Goal: Information Seeking & Learning: Compare options

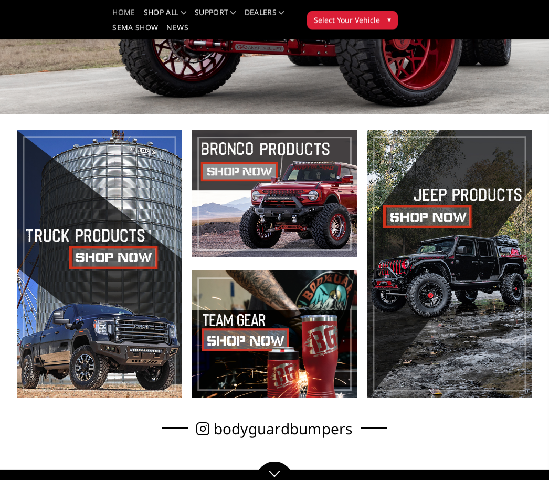
scroll to position [140, 0]
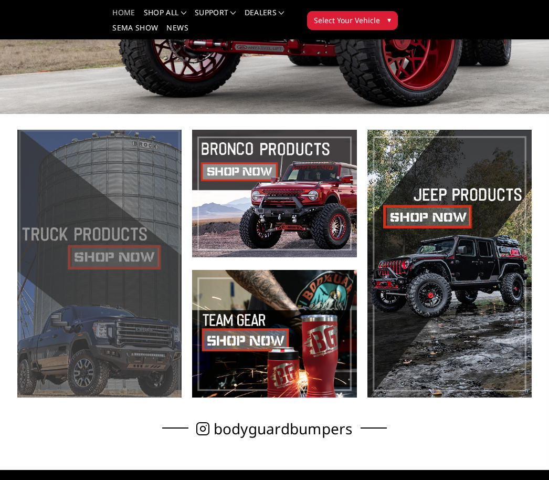
click at [91, 259] on span at bounding box center [99, 264] width 164 height 268
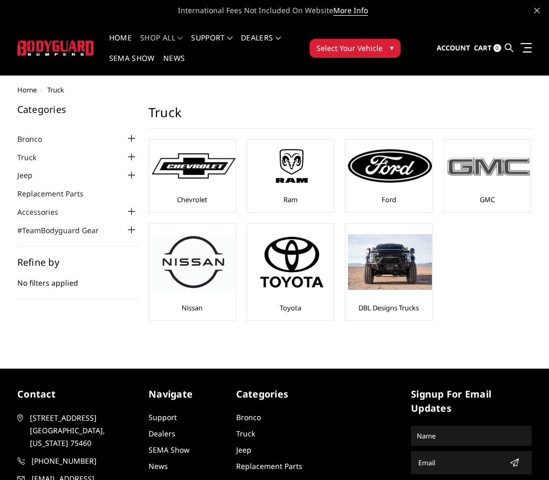
click at [513, 187] on div at bounding box center [489, 165] width 84 height 47
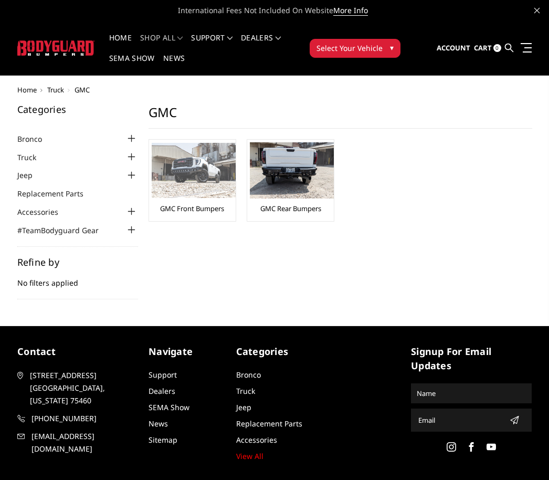
click at [166, 175] on img at bounding box center [194, 170] width 84 height 55
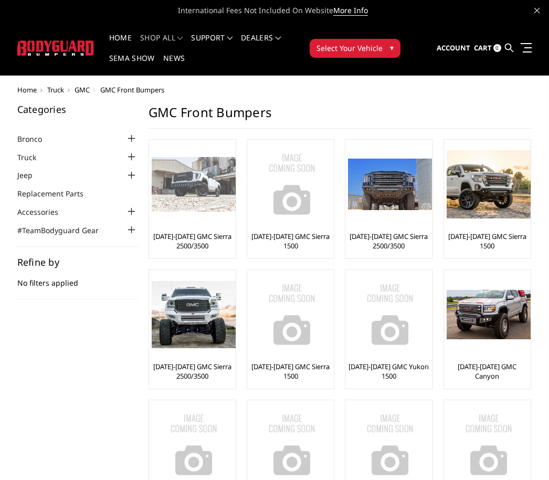
click at [196, 188] on img at bounding box center [194, 184] width 84 height 55
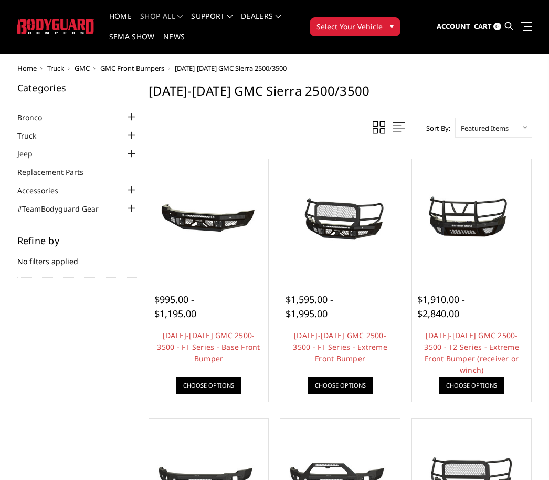
scroll to position [24, 0]
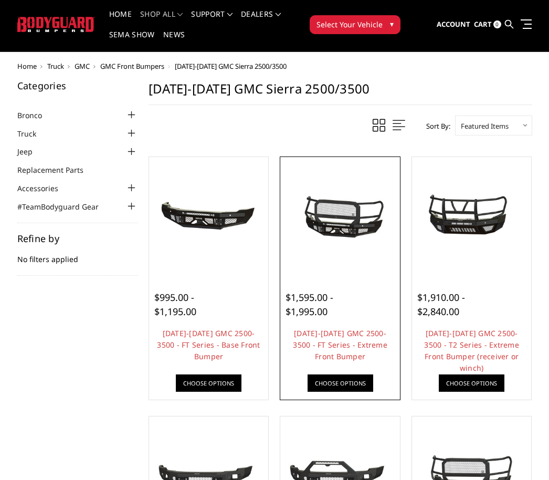
click at [318, 214] on img at bounding box center [340, 217] width 114 height 54
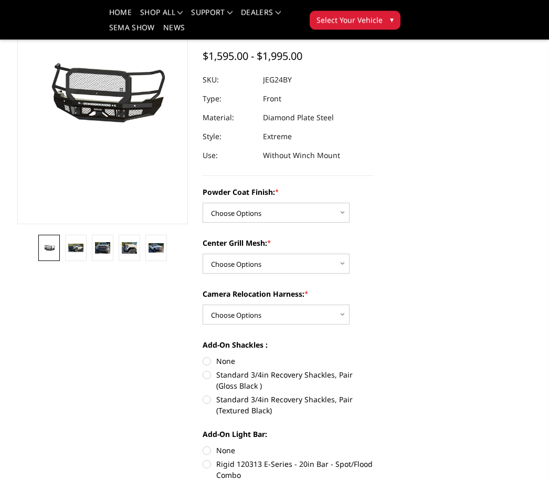
scroll to position [100, 0]
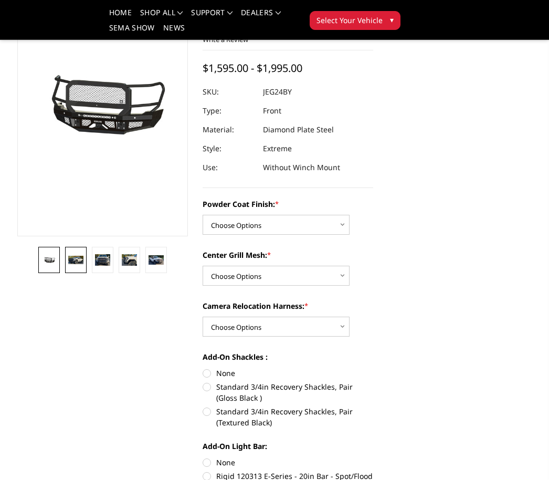
click at [72, 263] on img at bounding box center [75, 260] width 15 height 9
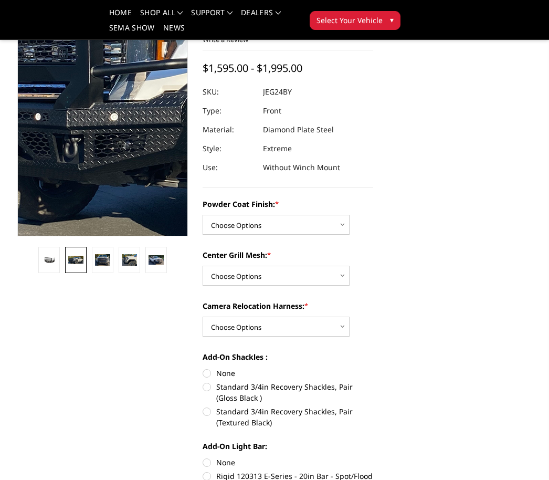
click at [55, 193] on img at bounding box center [243, 63] width 672 height 390
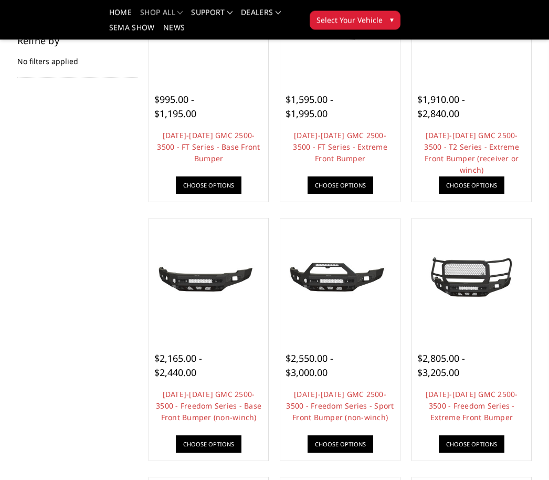
scroll to position [193, 0]
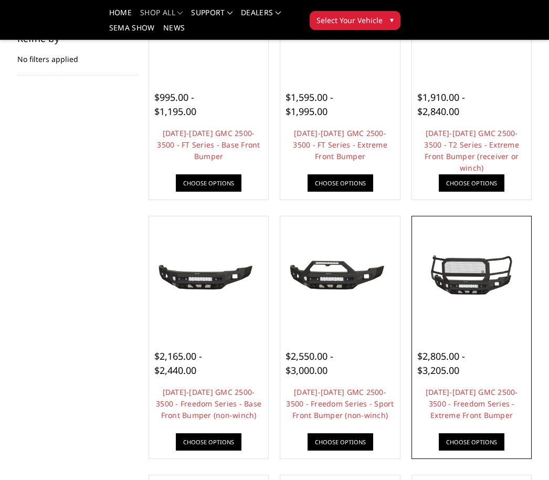
click at [498, 270] on img at bounding box center [472, 276] width 114 height 54
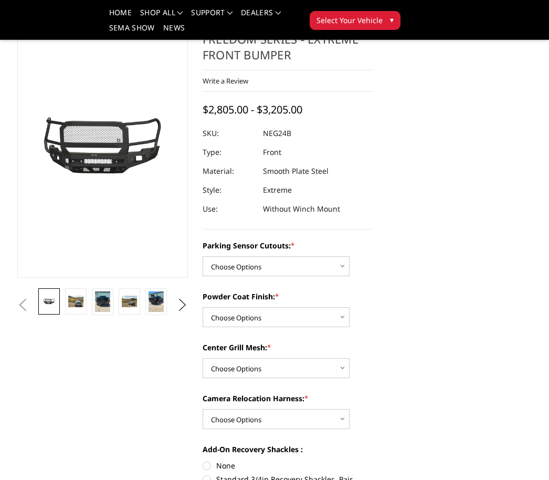
scroll to position [52, 0]
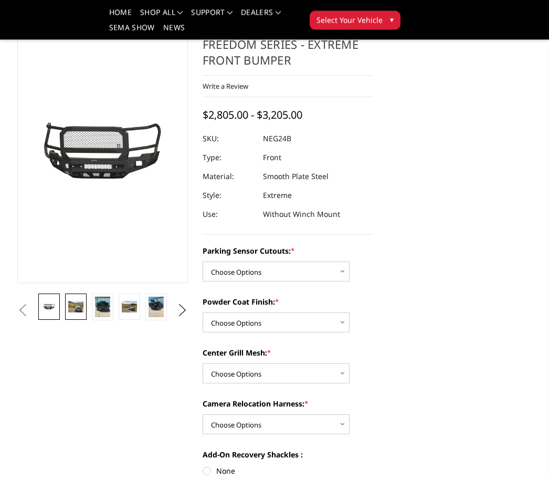
click at [71, 309] on img at bounding box center [75, 307] width 15 height 12
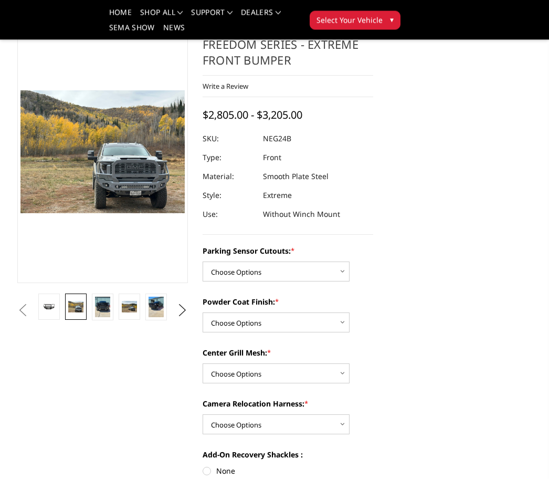
scroll to position [53, 0]
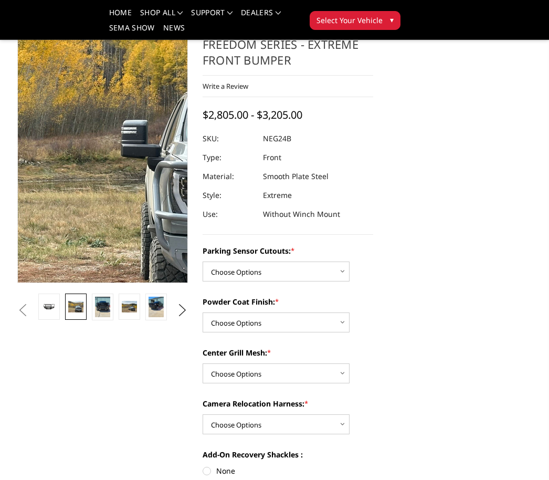
click at [76, 182] on img at bounding box center [183, 125] width 672 height 504
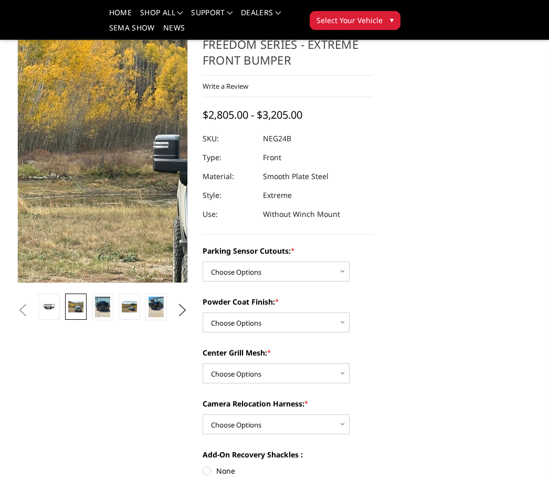
click at [65, 165] on img at bounding box center [215, 140] width 672 height 504
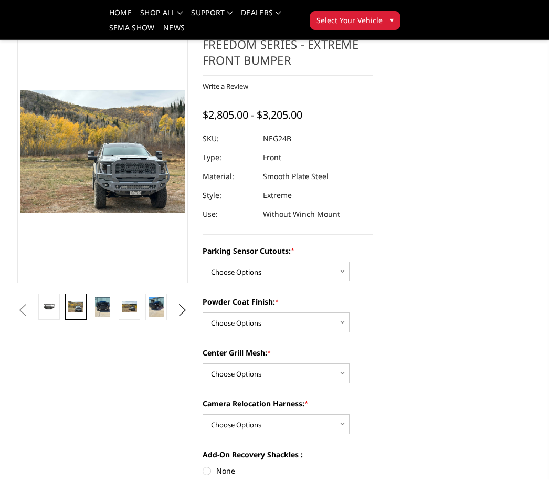
click at [92, 316] on link at bounding box center [103, 306] width 22 height 27
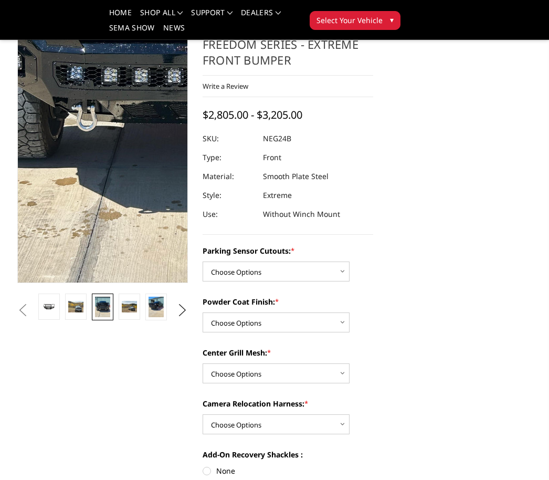
click at [60, 225] on img at bounding box center [187, 38] width 504 height 672
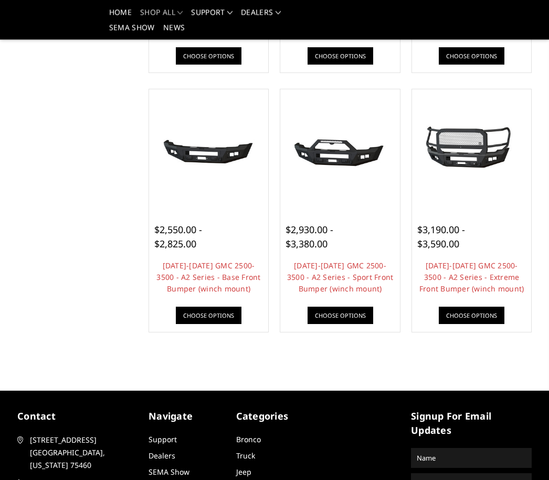
scroll to position [578, 0]
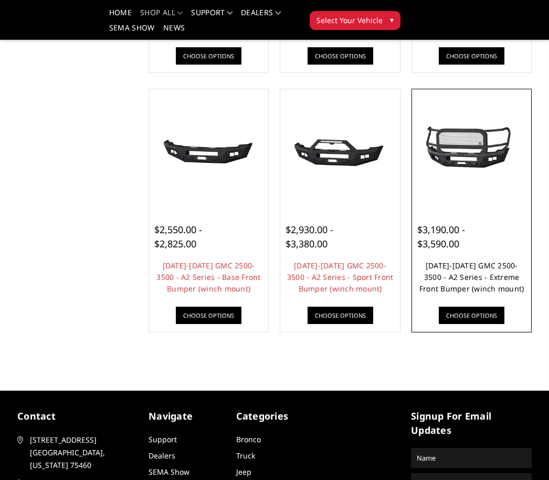
click at [505, 269] on link "[DATE]-[DATE] GMC 2500-3500 - A2 Series - Extreme Front Bumper (winch mount)" at bounding box center [471, 276] width 105 height 33
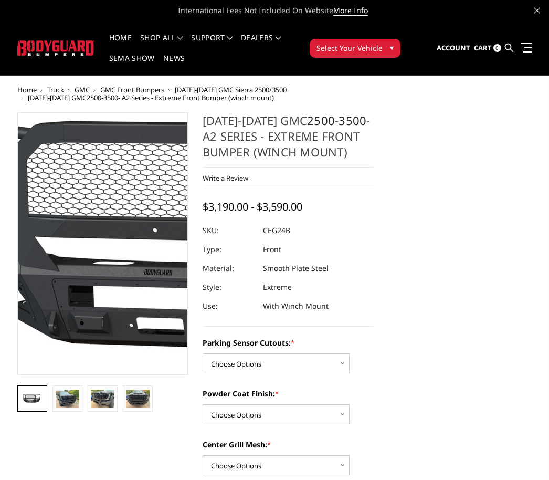
click at [63, 252] on img at bounding box center [219, 242] width 672 height 314
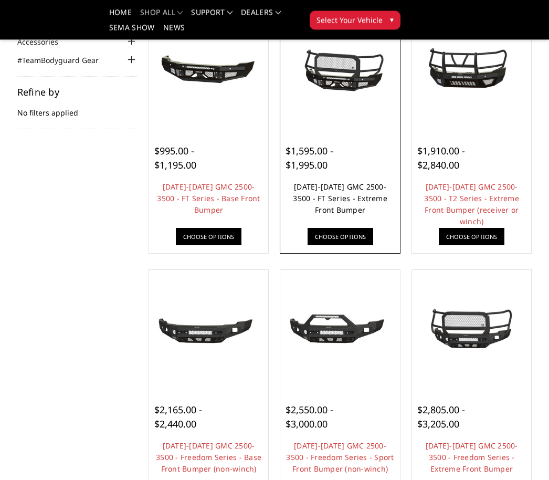
scroll to position [139, 0]
click at [320, 189] on link "2024-2025 GMC 2500-3500 - FT Series - Extreme Front Bumper" at bounding box center [340, 198] width 94 height 33
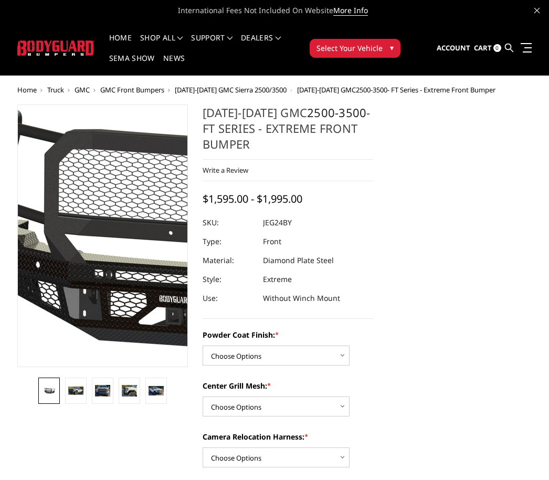
click at [71, 259] on img at bounding box center [195, 232] width 672 height 314
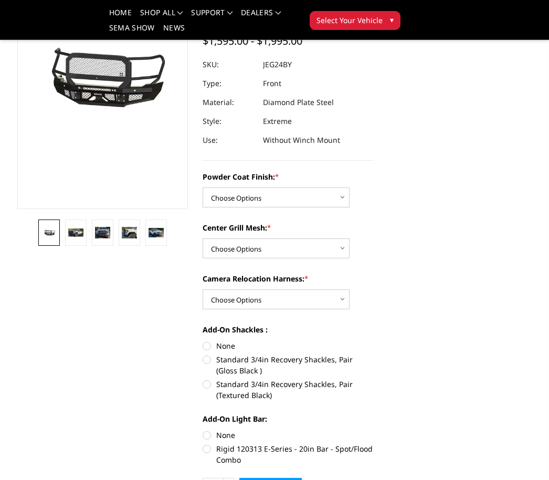
scroll to position [128, 0]
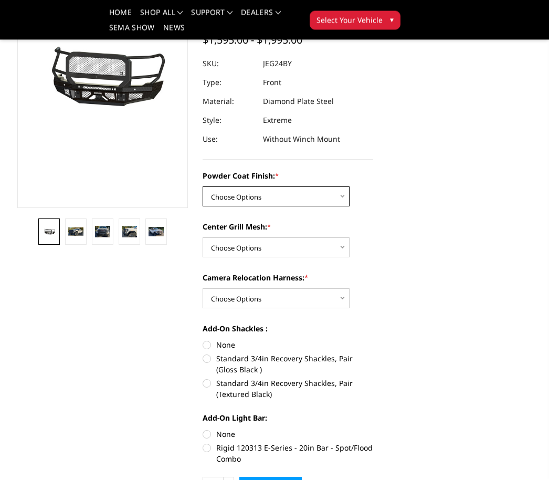
click at [225, 194] on select "Choose Options Bare Metal Gloss Black Powder Coat Textured Black Powder Coat" at bounding box center [276, 197] width 147 height 20
click at [231, 246] on select "Choose Options WITH Expanded Metal in Center Grill WITHOUT Expanded Metal in Ce…" at bounding box center [276, 247] width 147 height 20
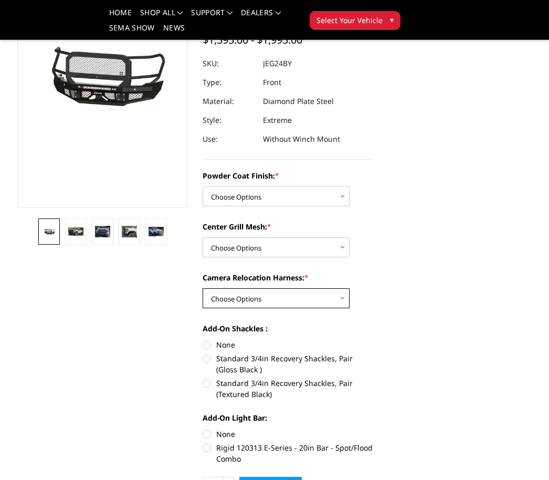
click at [209, 298] on select "Choose Options WITH Camera Relocation Harness WITHOUT Camera Relocation Harness" at bounding box center [276, 298] width 147 height 20
click at [211, 294] on select "Choose Options WITH Camera Relocation Harness WITHOUT Camera Relocation Harness" at bounding box center [276, 298] width 147 height 20
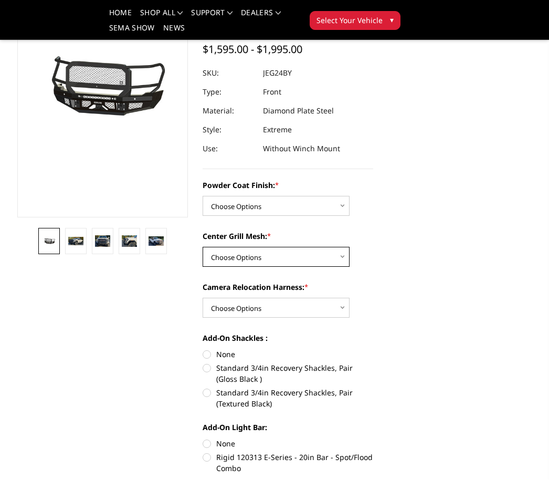
click at [208, 260] on select "Choose Options WITH Expanded Metal in Center Grill WITHOUT Expanded Metal in Ce…" at bounding box center [276, 257] width 147 height 20
click at [70, 239] on img at bounding box center [75, 241] width 15 height 9
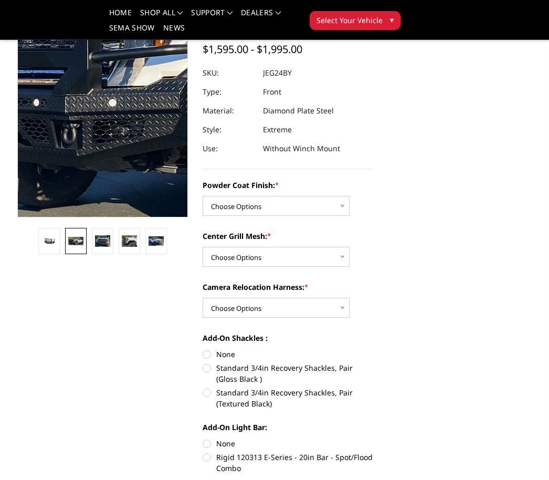
click at [56, 164] on img at bounding box center [241, 49] width 672 height 390
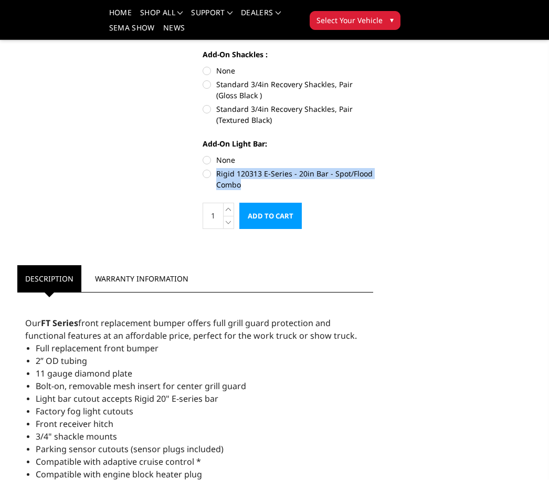
scroll to position [419, 0]
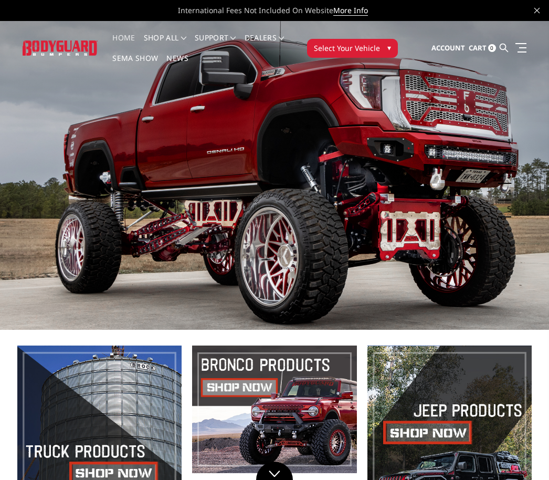
click at [117, 37] on link "Home" at bounding box center [123, 44] width 23 height 20
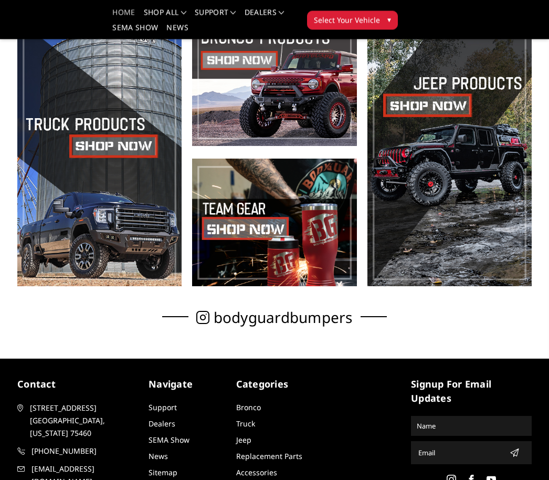
scroll to position [251, 0]
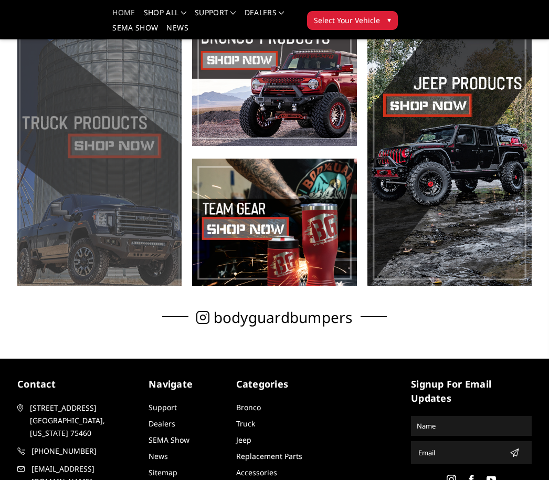
click at [87, 144] on span at bounding box center [99, 152] width 164 height 268
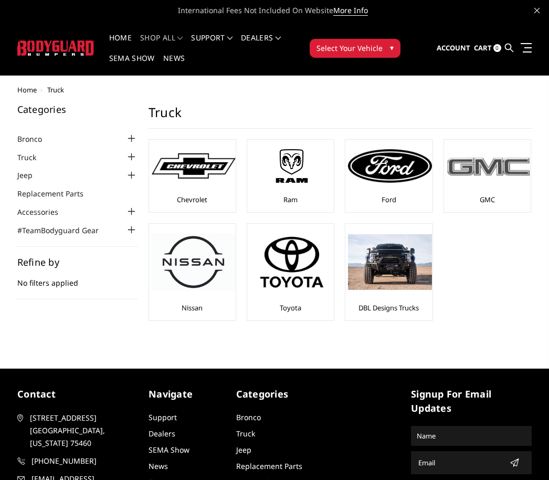
click at [520, 184] on div at bounding box center [489, 165] width 84 height 47
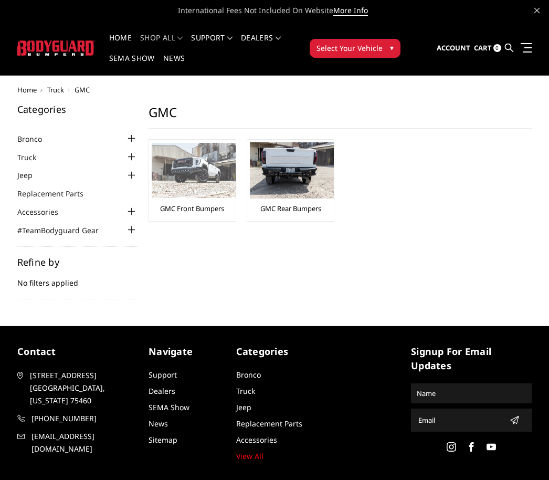
click at [186, 173] on img at bounding box center [194, 170] width 84 height 55
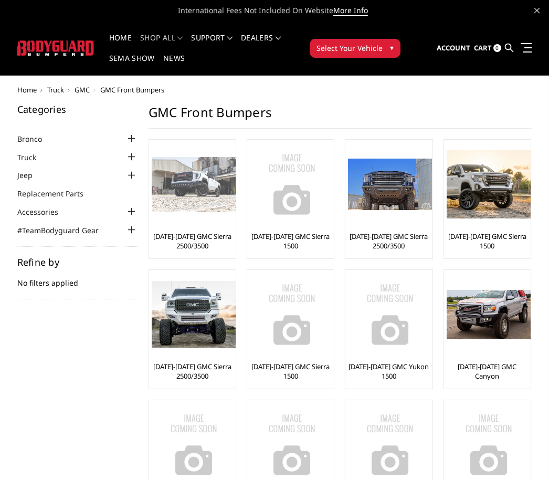
click at [165, 176] on img at bounding box center [194, 184] width 84 height 55
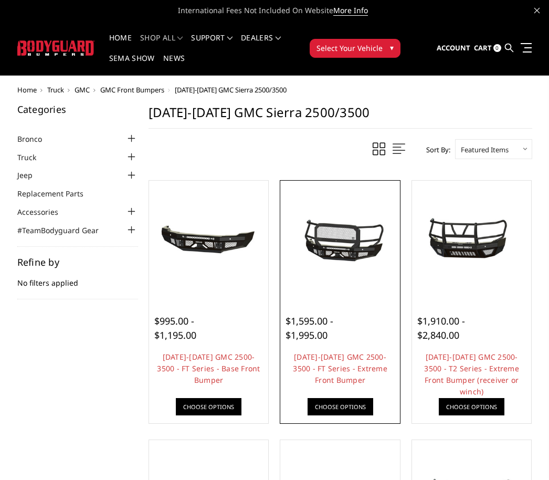
click at [312, 238] on img at bounding box center [340, 241] width 114 height 54
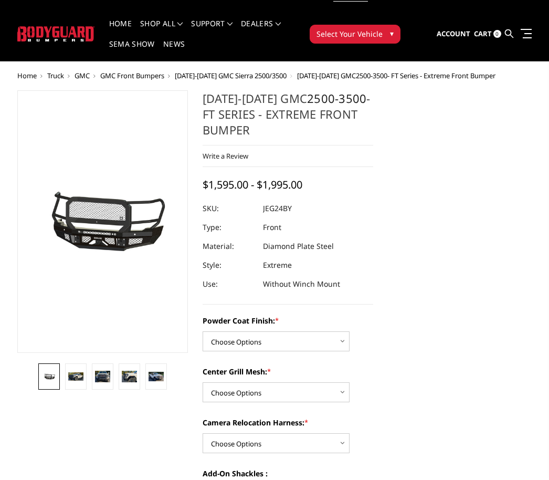
scroll to position [14, 0]
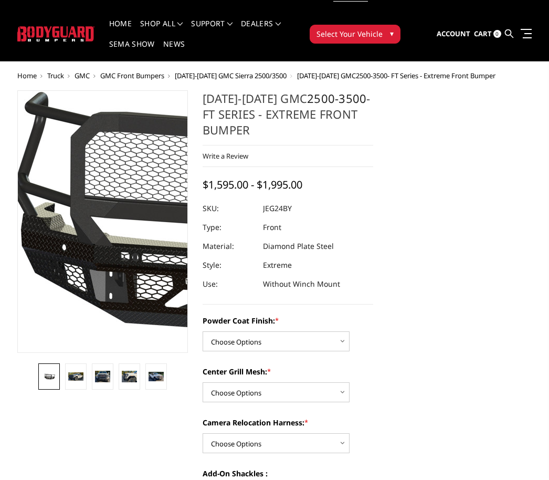
click at [62, 260] on img at bounding box center [221, 214] width 672 height 314
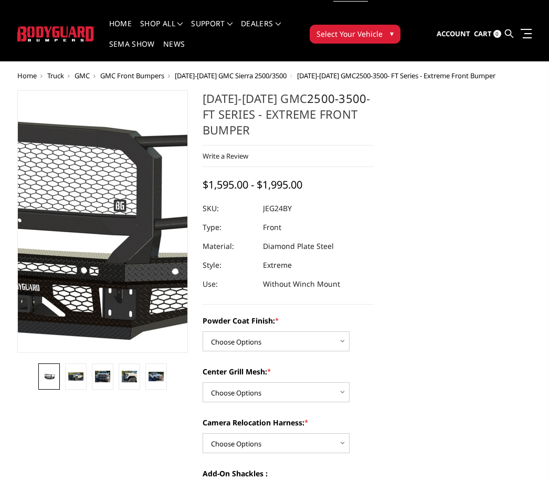
click at [123, 237] on img at bounding box center [44, 219] width 672 height 314
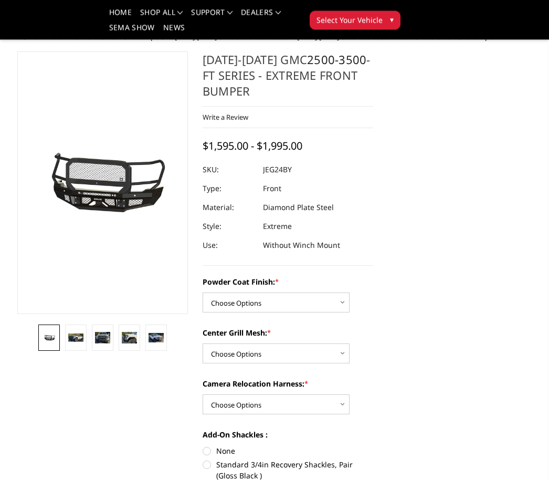
scroll to position [0, 0]
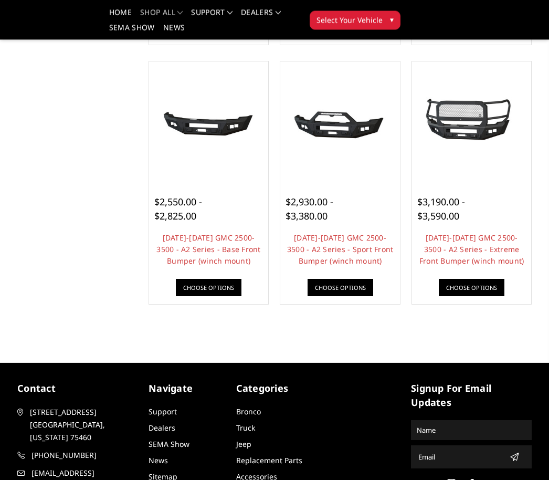
scroll to position [606, 0]
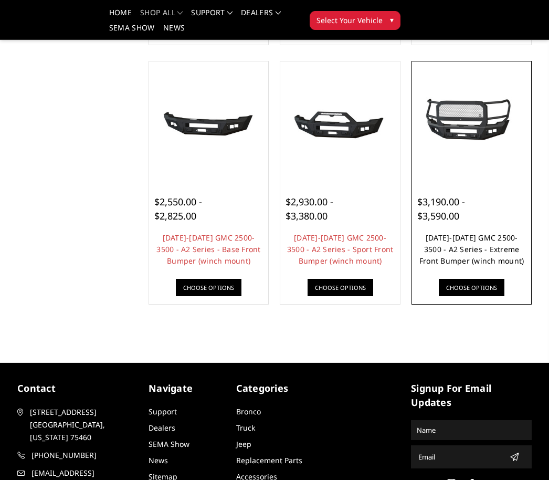
click at [511, 254] on link "[DATE]-[DATE] GMC 2500-3500 - A2 Series - Extreme Front Bumper (winch mount)" at bounding box center [471, 249] width 105 height 33
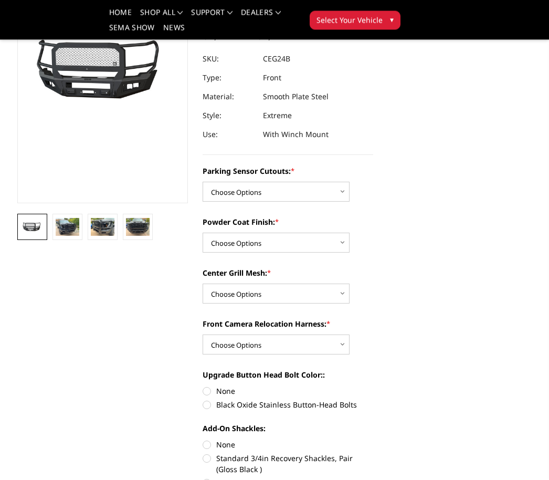
scroll to position [141, 0]
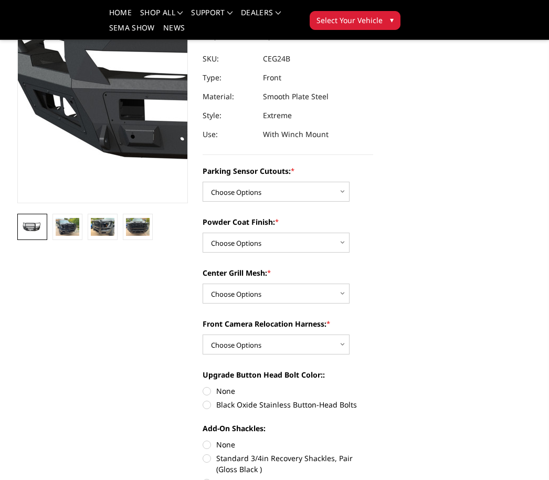
click at [46, 156] on img at bounding box center [270, 56] width 672 height 314
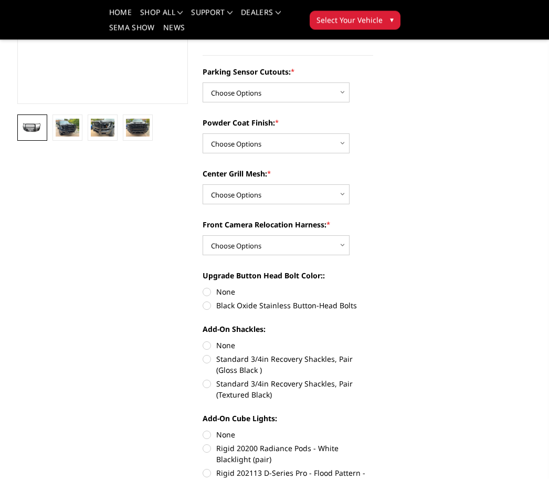
scroll to position [240, 0]
